Goal: Information Seeking & Learning: Learn about a topic

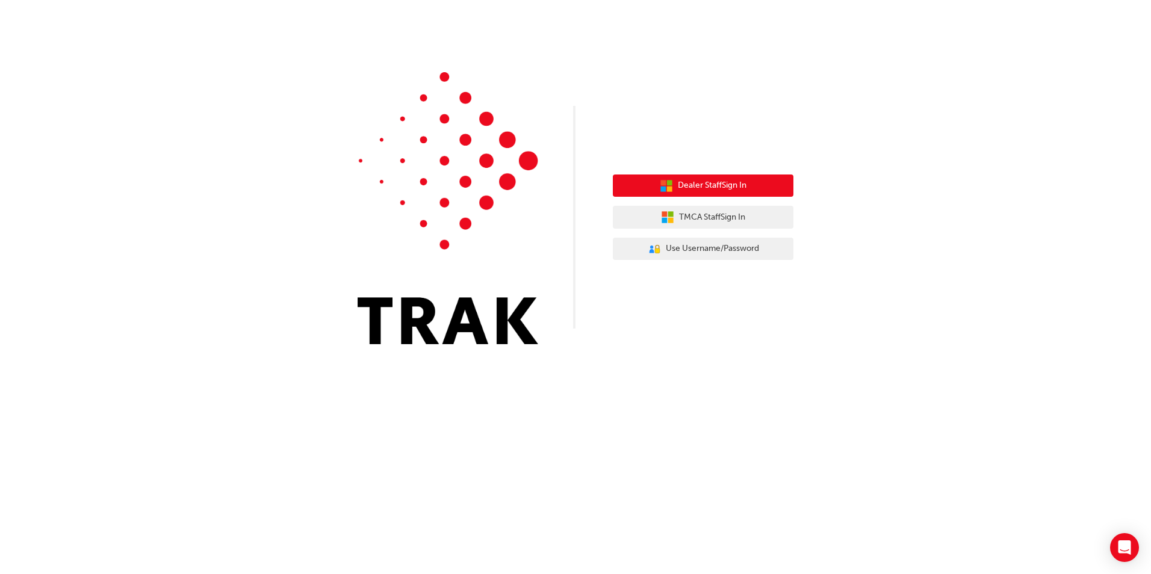
click at [687, 190] on span "Dealer Staff Sign In" at bounding box center [712, 186] width 69 height 14
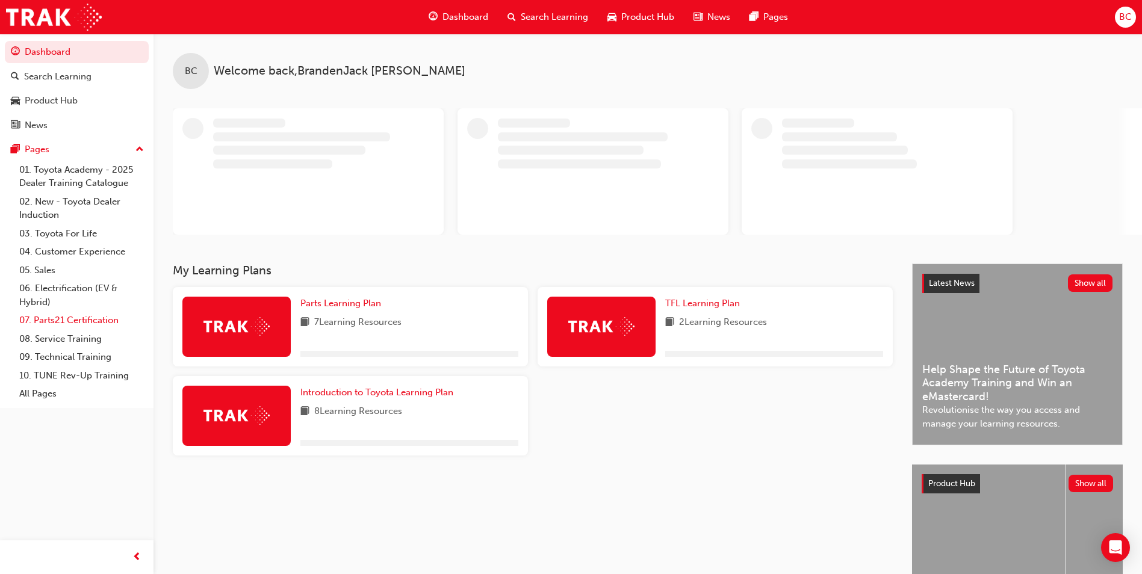
click at [62, 318] on link "07. Parts21 Certification" at bounding box center [81, 320] width 134 height 19
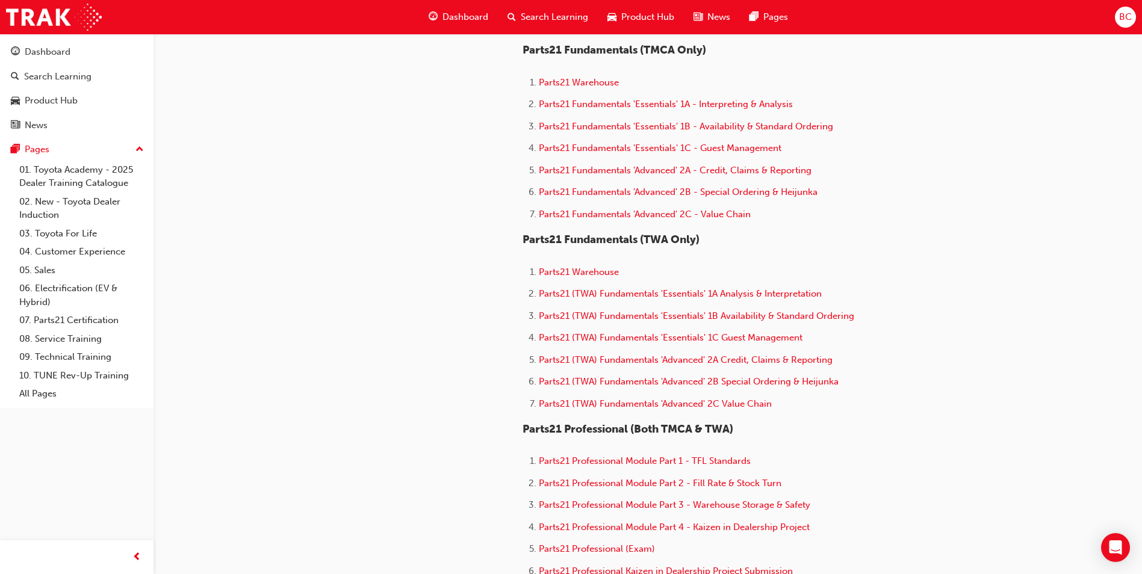
scroll to position [481, 0]
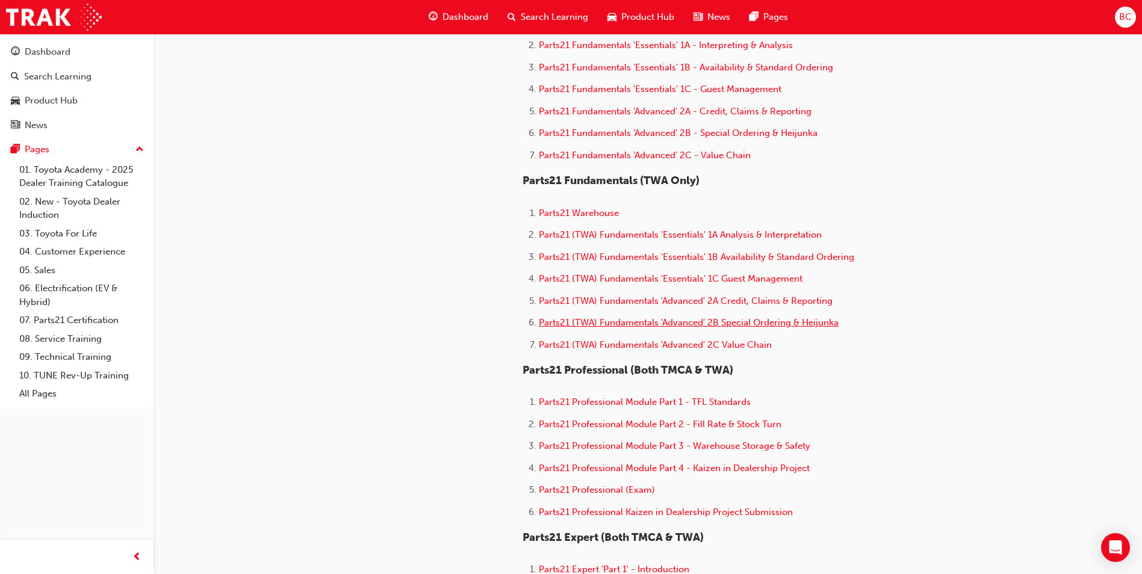
click at [664, 326] on span "Parts21 (TWA) Fundamentals 'Advanced' 2B Special Ordering & Heijunka" at bounding box center [689, 322] width 300 height 11
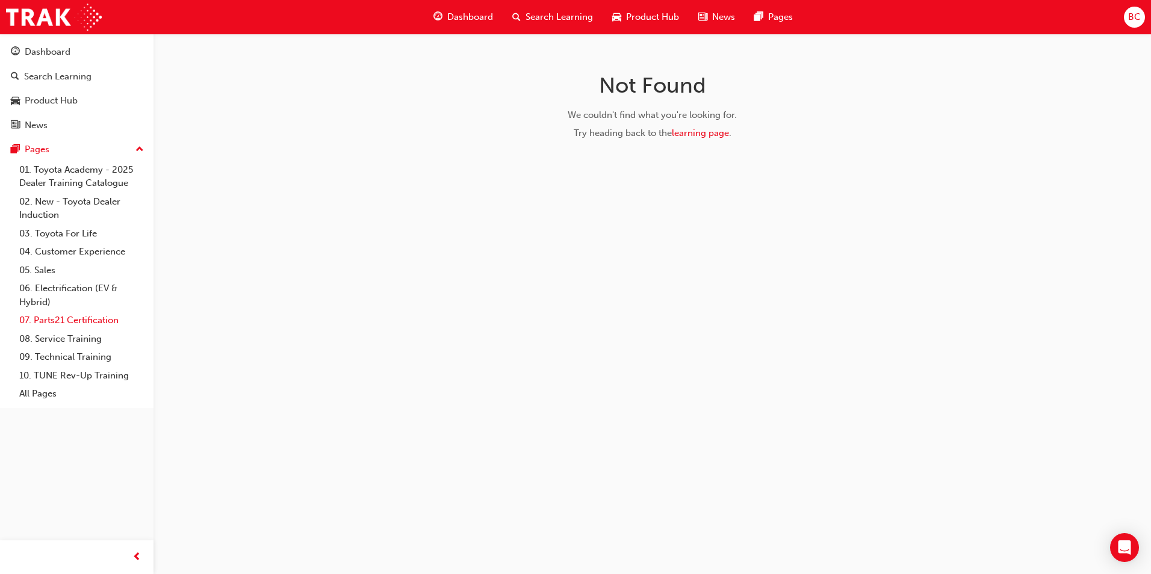
click at [73, 324] on link "07. Parts21 Certification" at bounding box center [81, 320] width 134 height 19
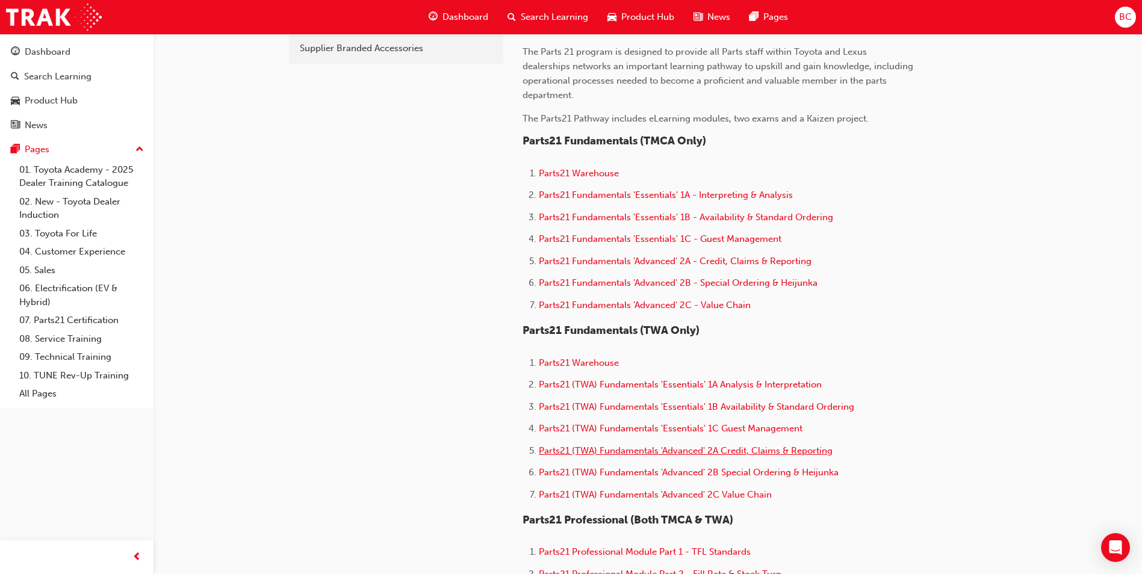
scroll to position [361, 0]
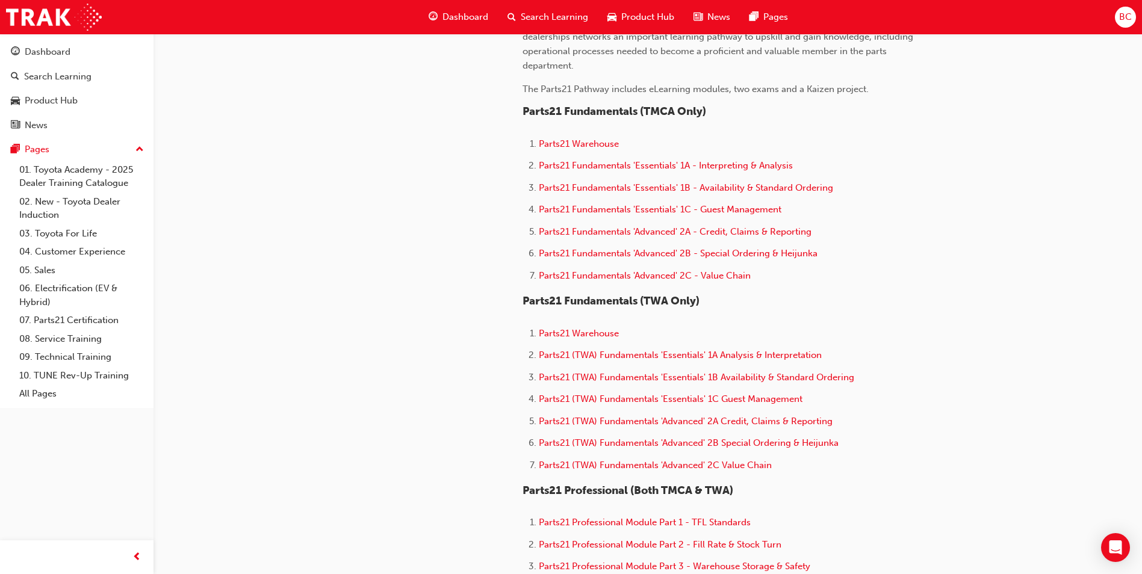
click at [716, 458] on li "Parts21 (TWA) Fundamentals 'Advanced' 2C Value Chain" at bounding box center [726, 466] width 375 height 17
click at [716, 460] on span "Parts21 (TWA) Fundamentals 'Advanced' 2C Value Chain" at bounding box center [655, 465] width 233 height 11
